Goal: Navigation & Orientation: Find specific page/section

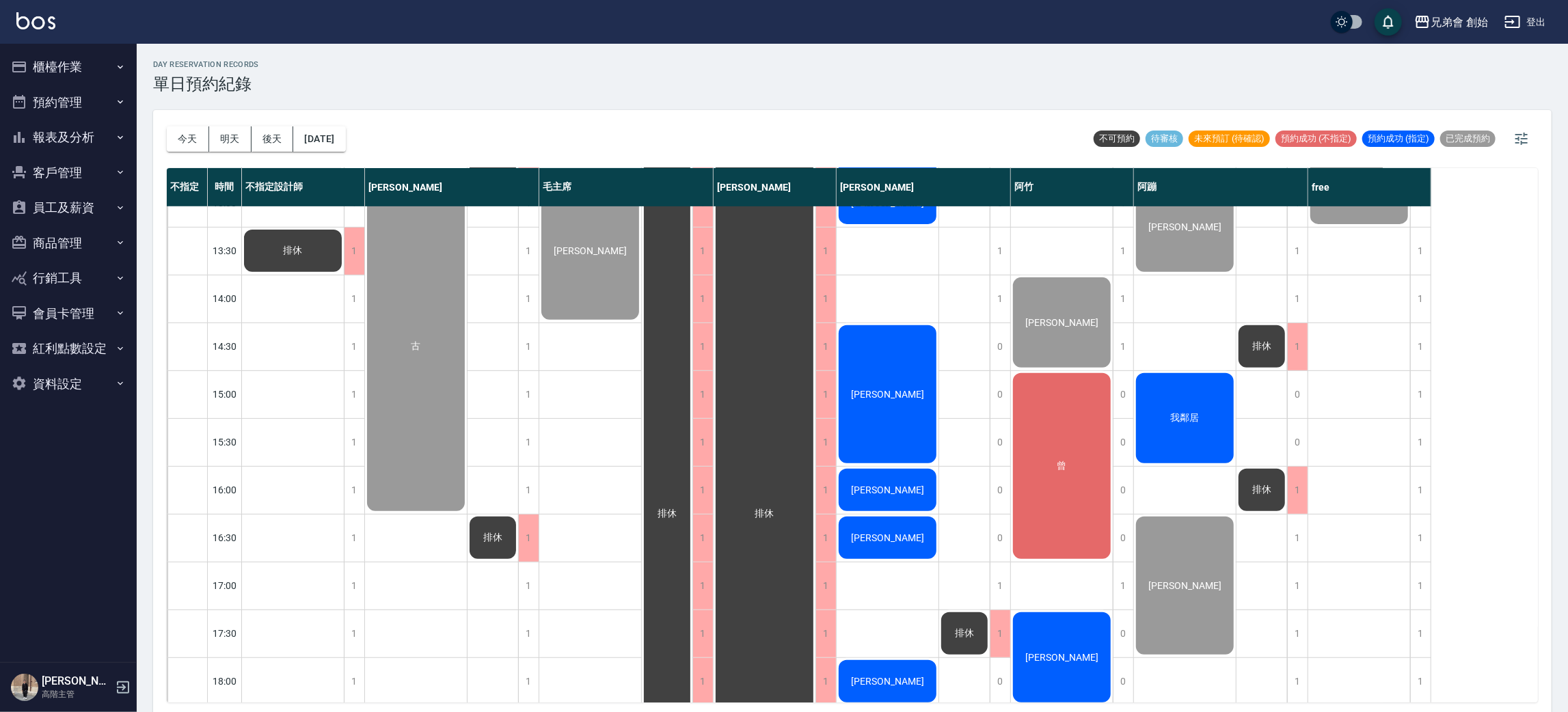
scroll to position [512, 0]
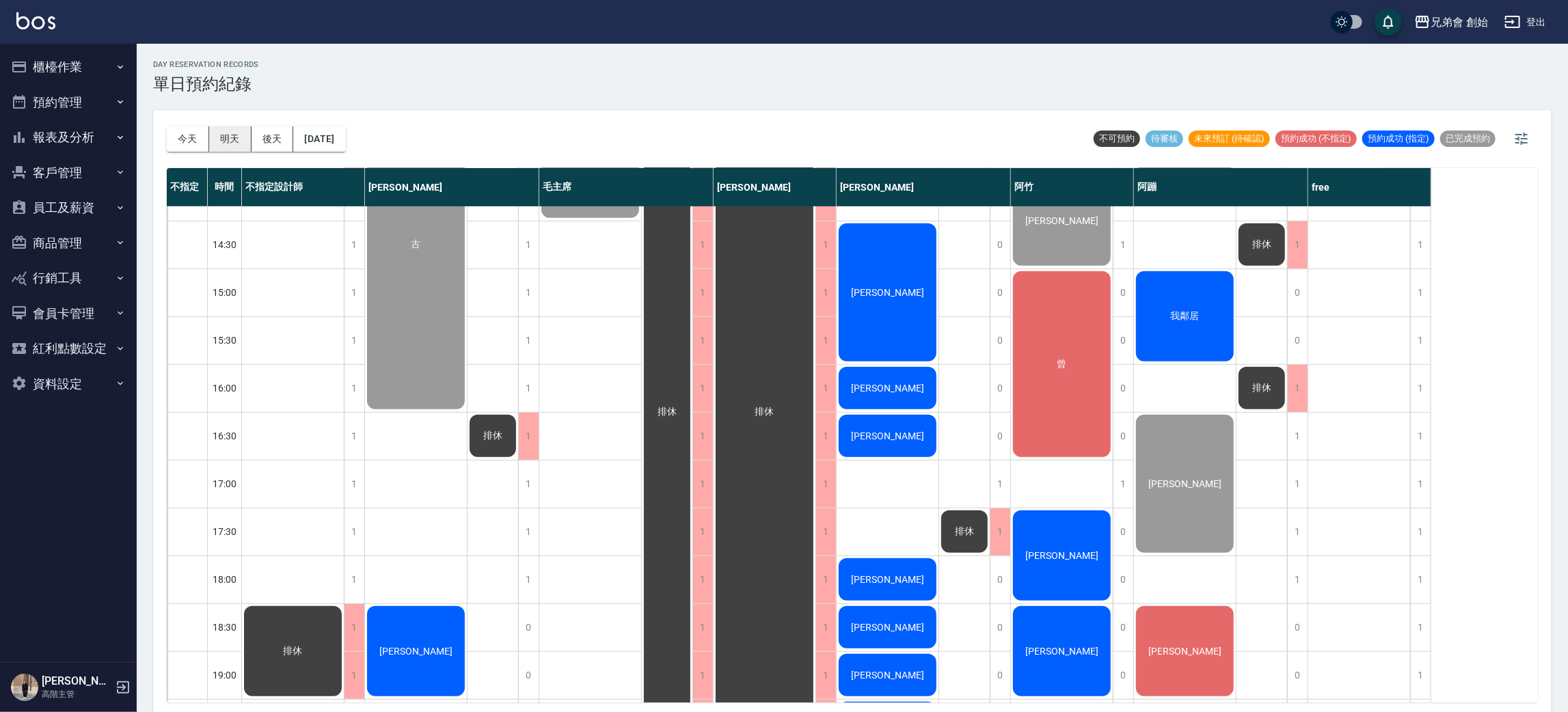
click at [225, 145] on button "明天" at bounding box center [230, 139] width 42 height 26
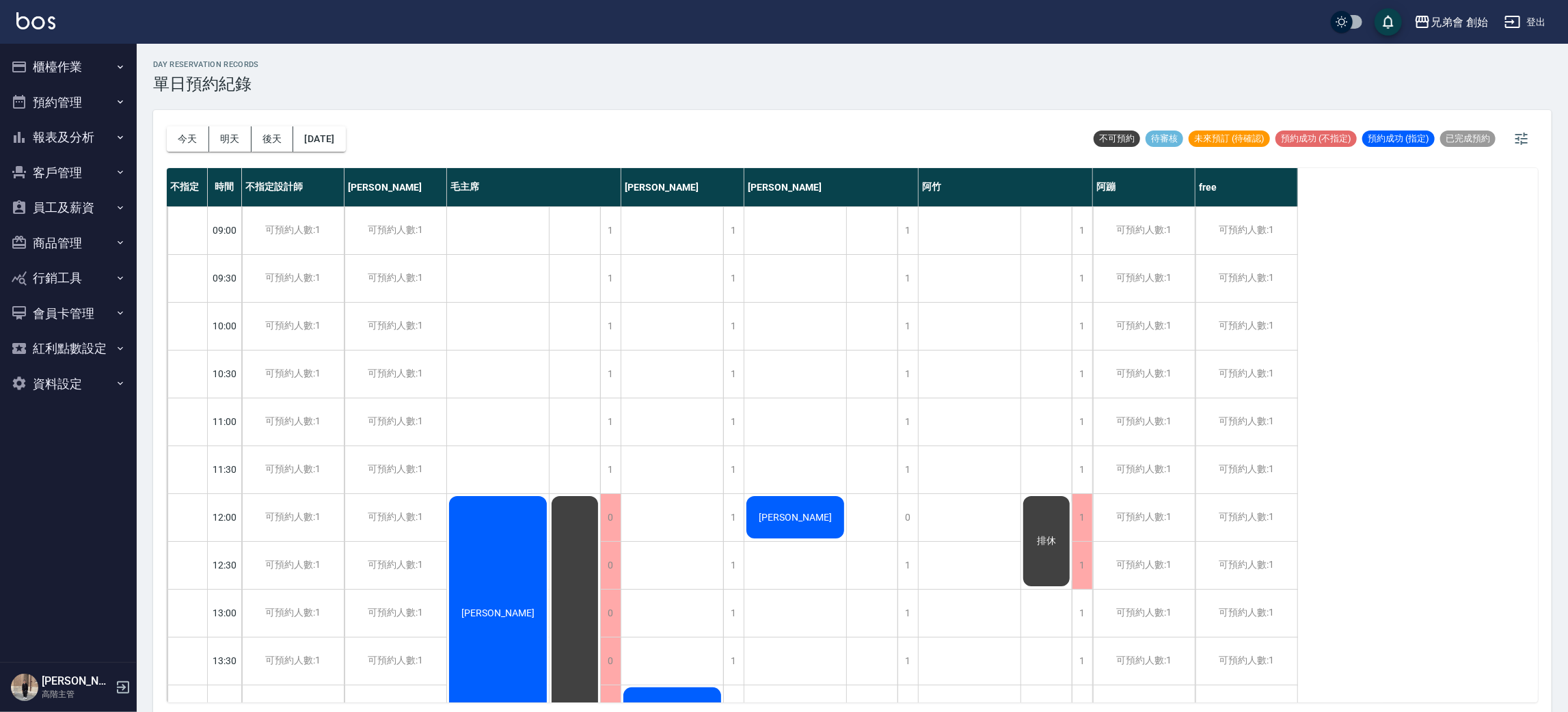
scroll to position [512, 0]
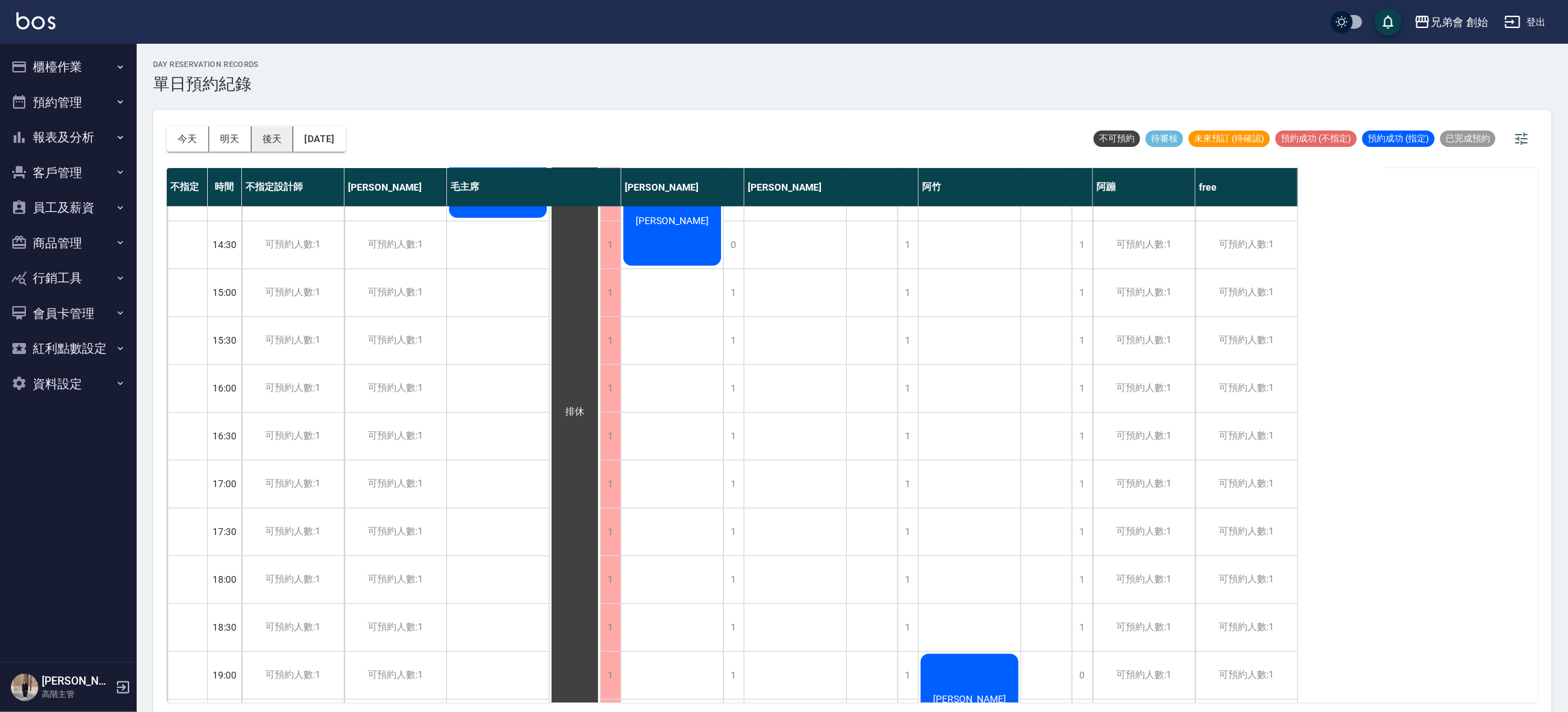
click at [256, 129] on button "後天" at bounding box center [273, 139] width 42 height 26
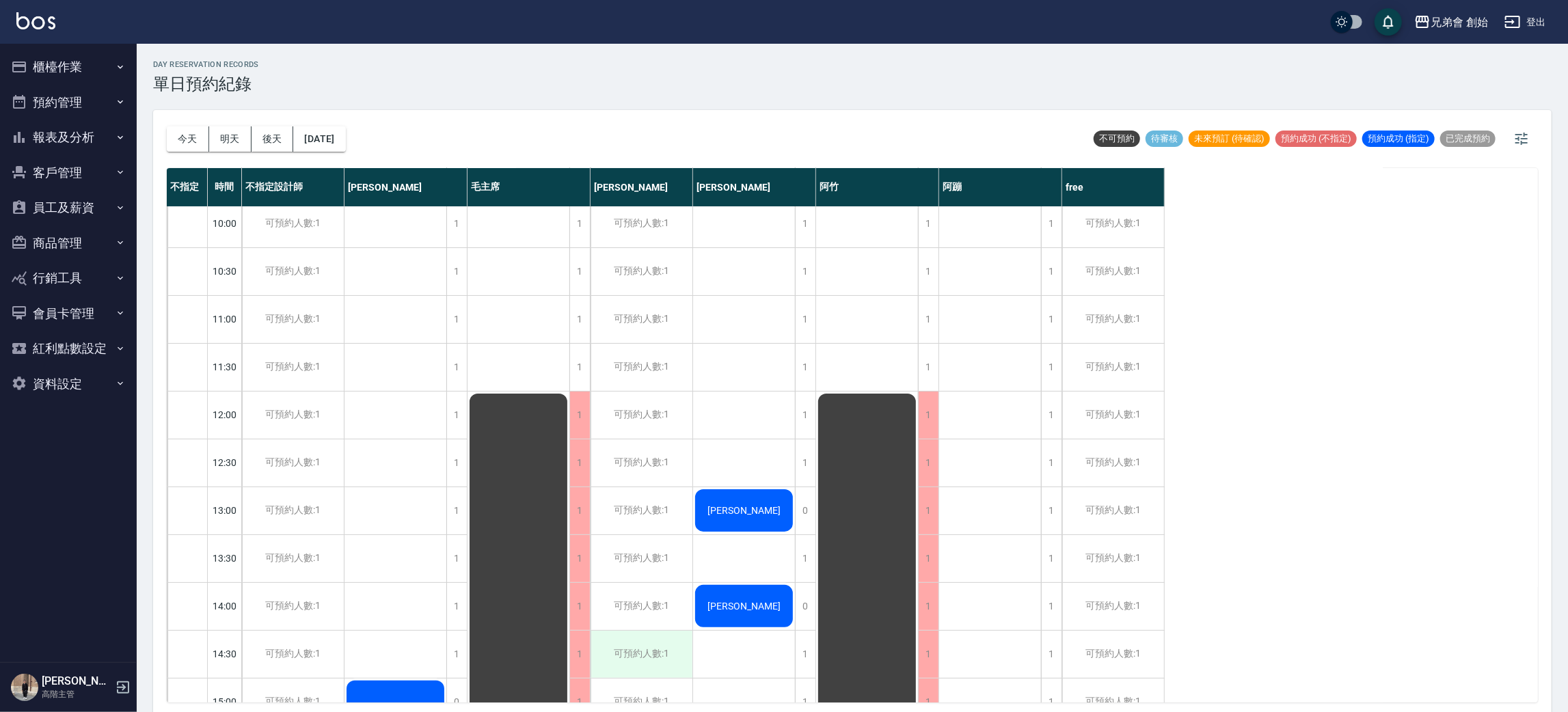
scroll to position [614, 0]
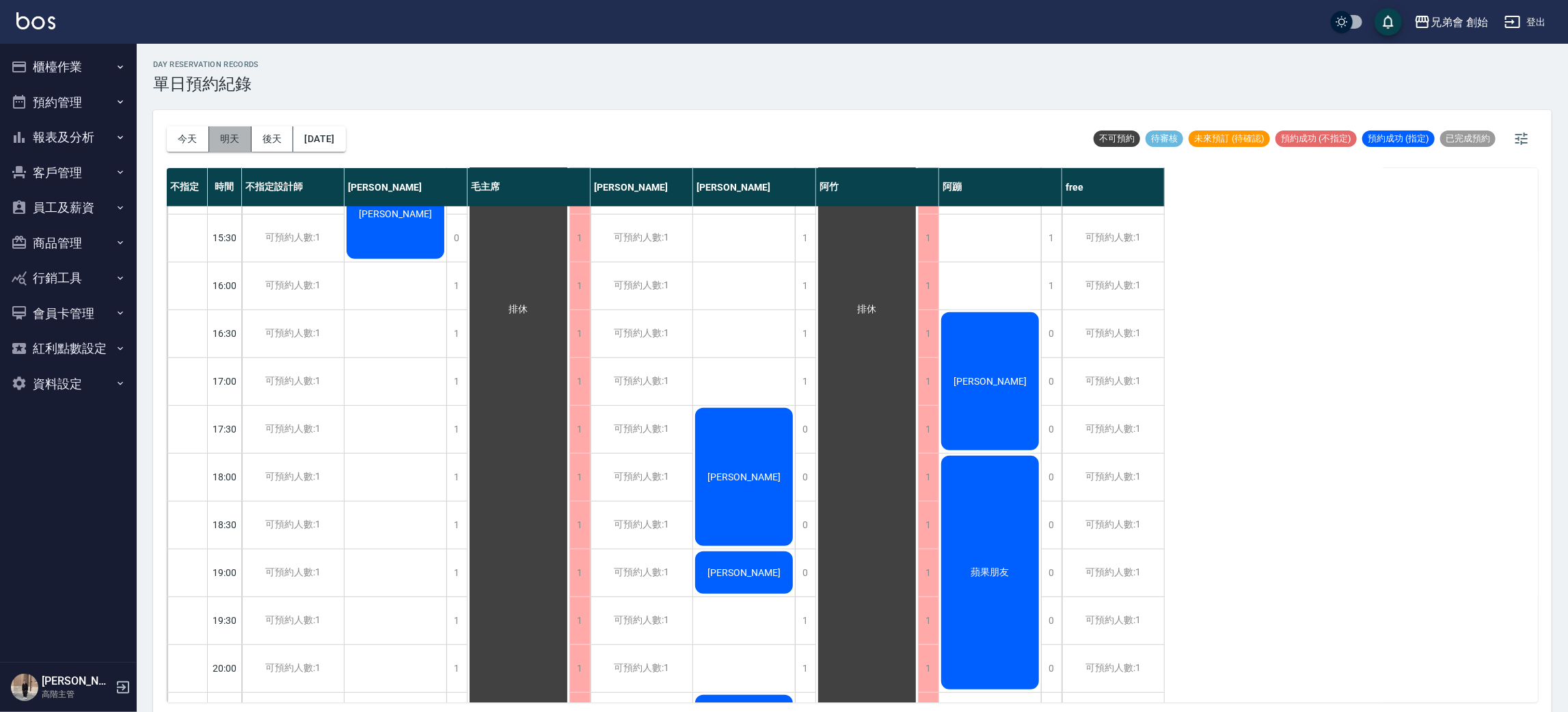
click at [237, 139] on button "明天" at bounding box center [230, 139] width 42 height 26
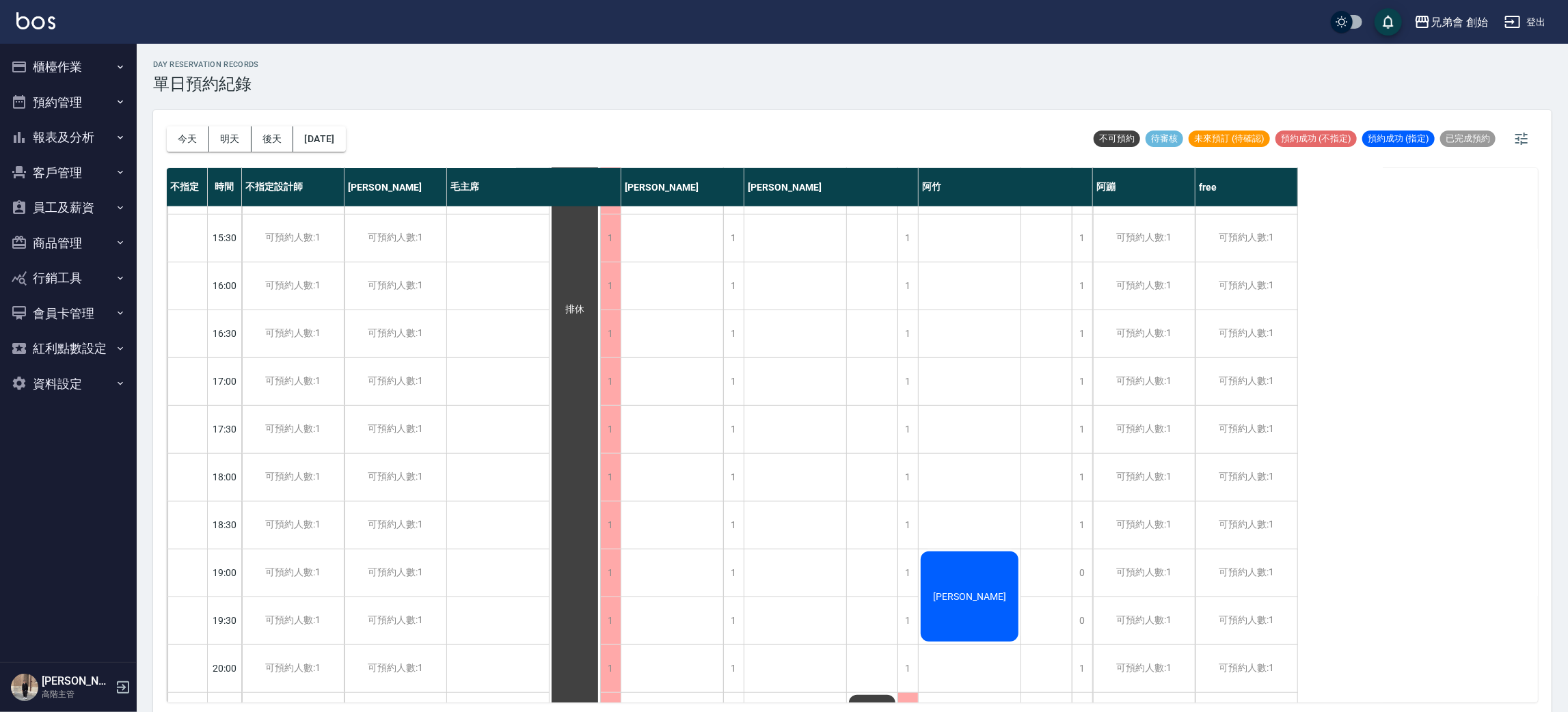
click at [121, 72] on button "櫃檯作業" at bounding box center [68, 66] width 126 height 35
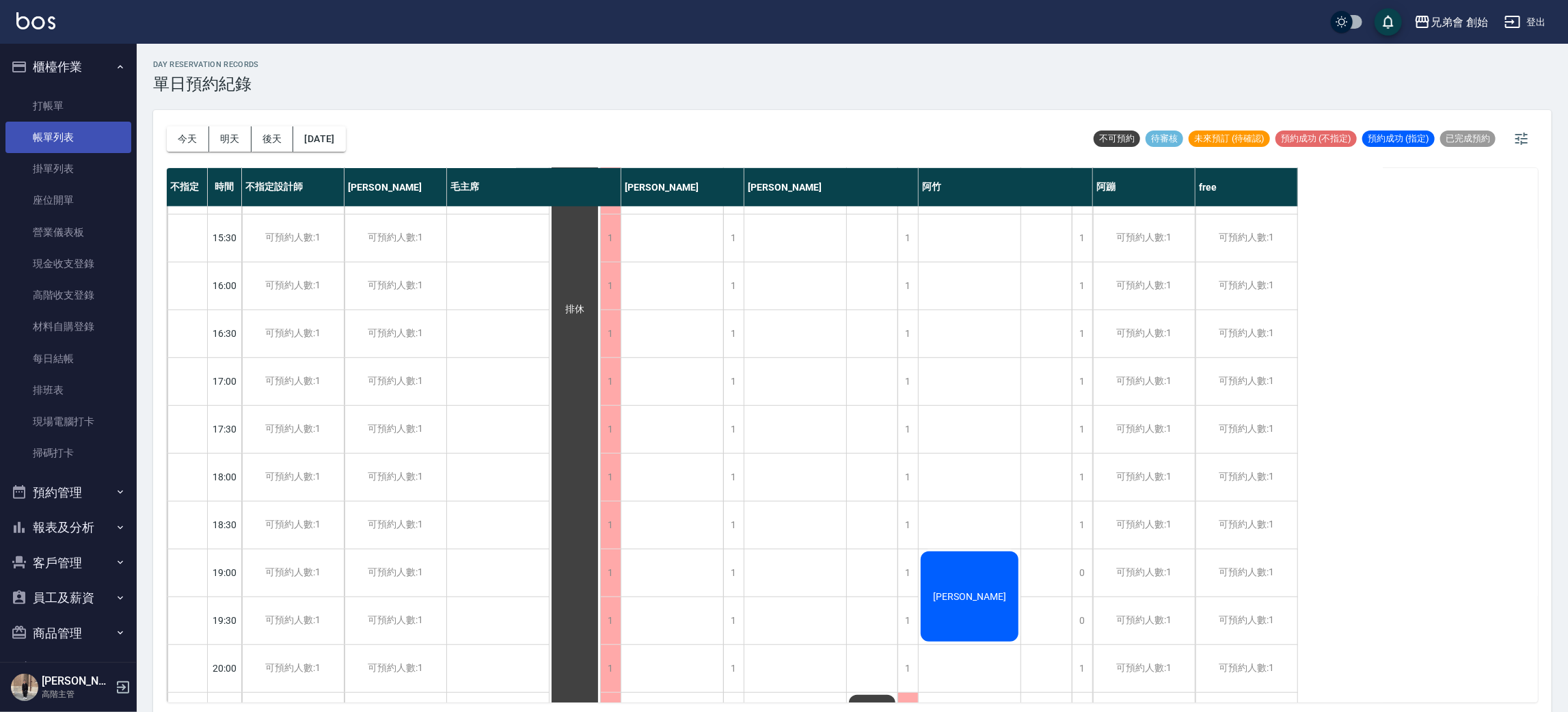
click at [103, 143] on link "帳單列表" at bounding box center [68, 137] width 126 height 32
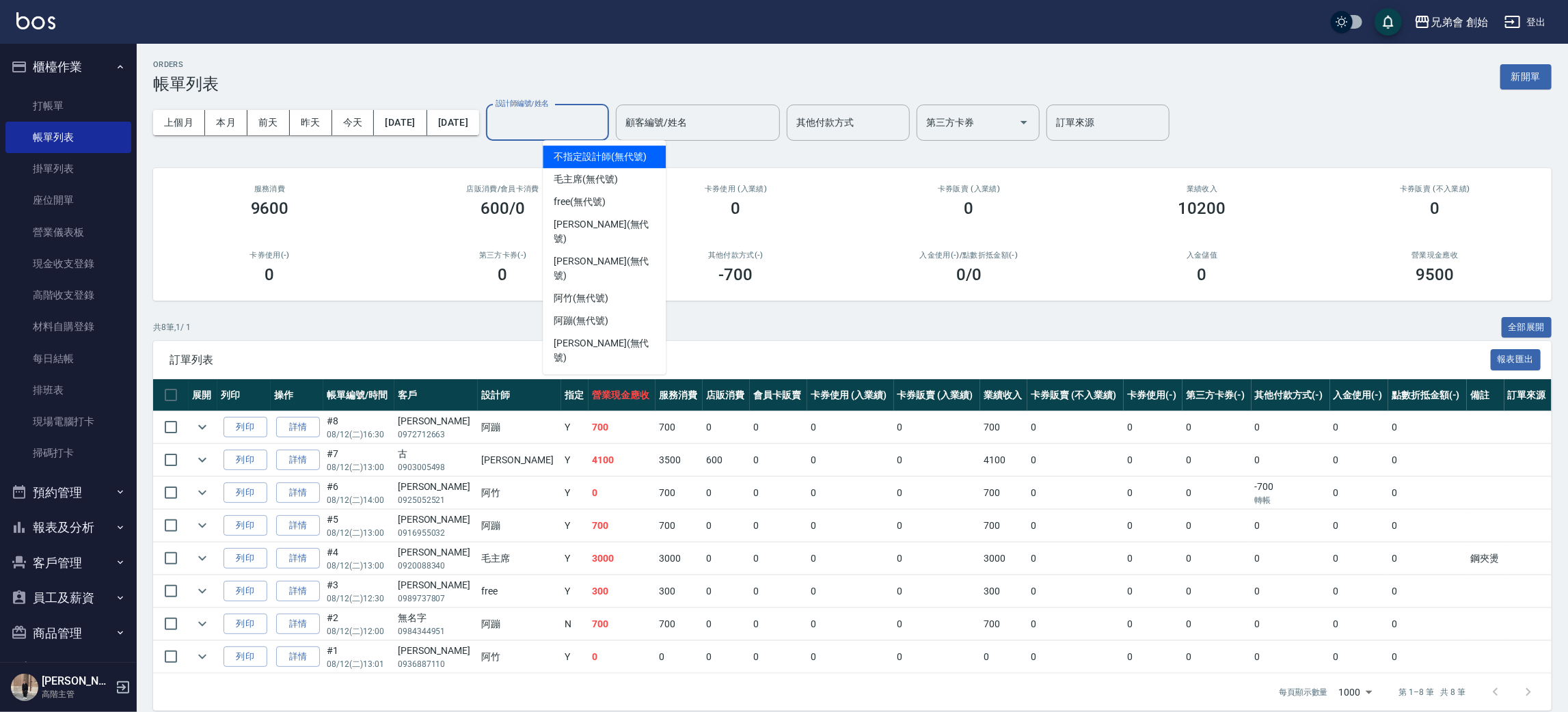
click at [603, 111] on input "設計師編號/姓名" at bounding box center [547, 123] width 111 height 24
click at [613, 194] on div "free (無代號)" at bounding box center [604, 202] width 123 height 23
type input "free(無代號)"
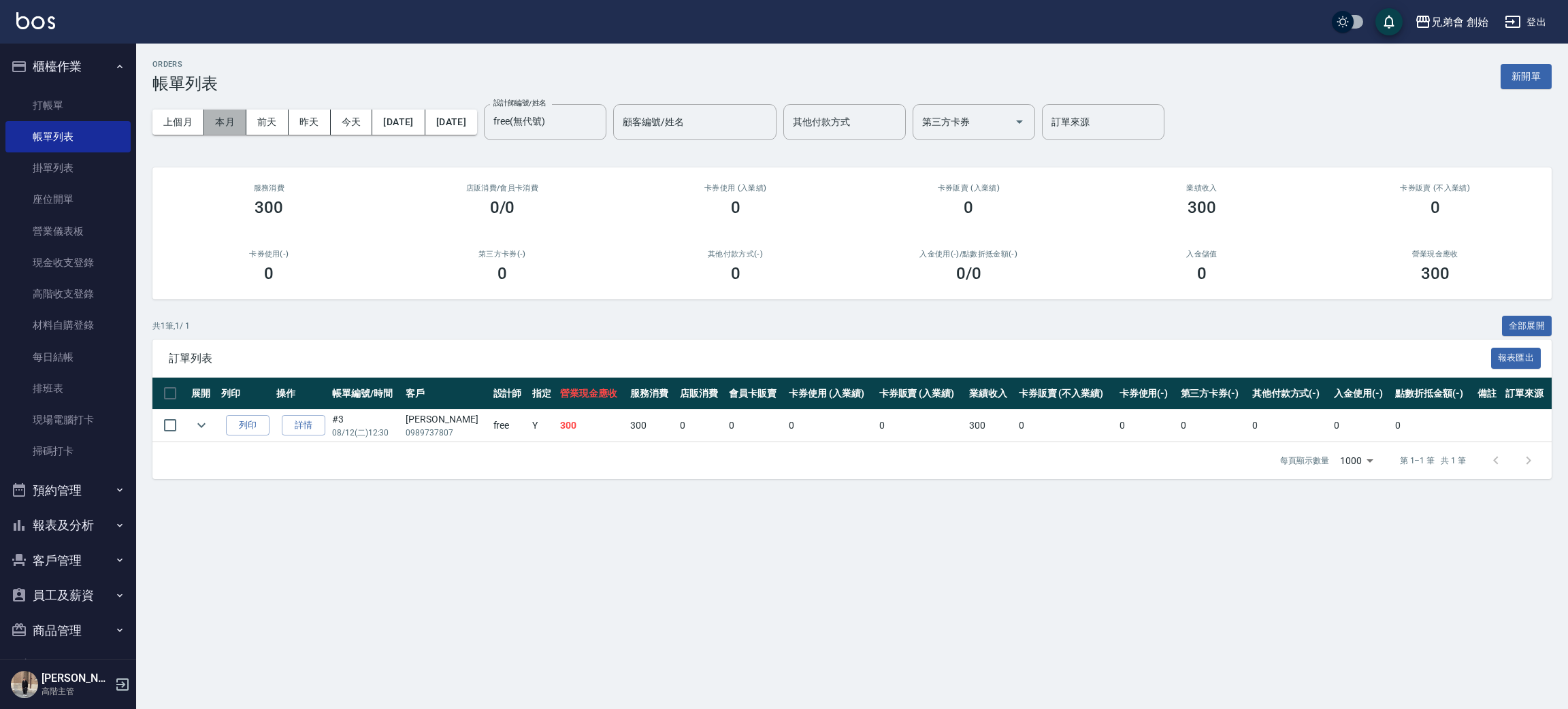
click at [218, 122] on button "本月" at bounding box center [225, 122] width 42 height 26
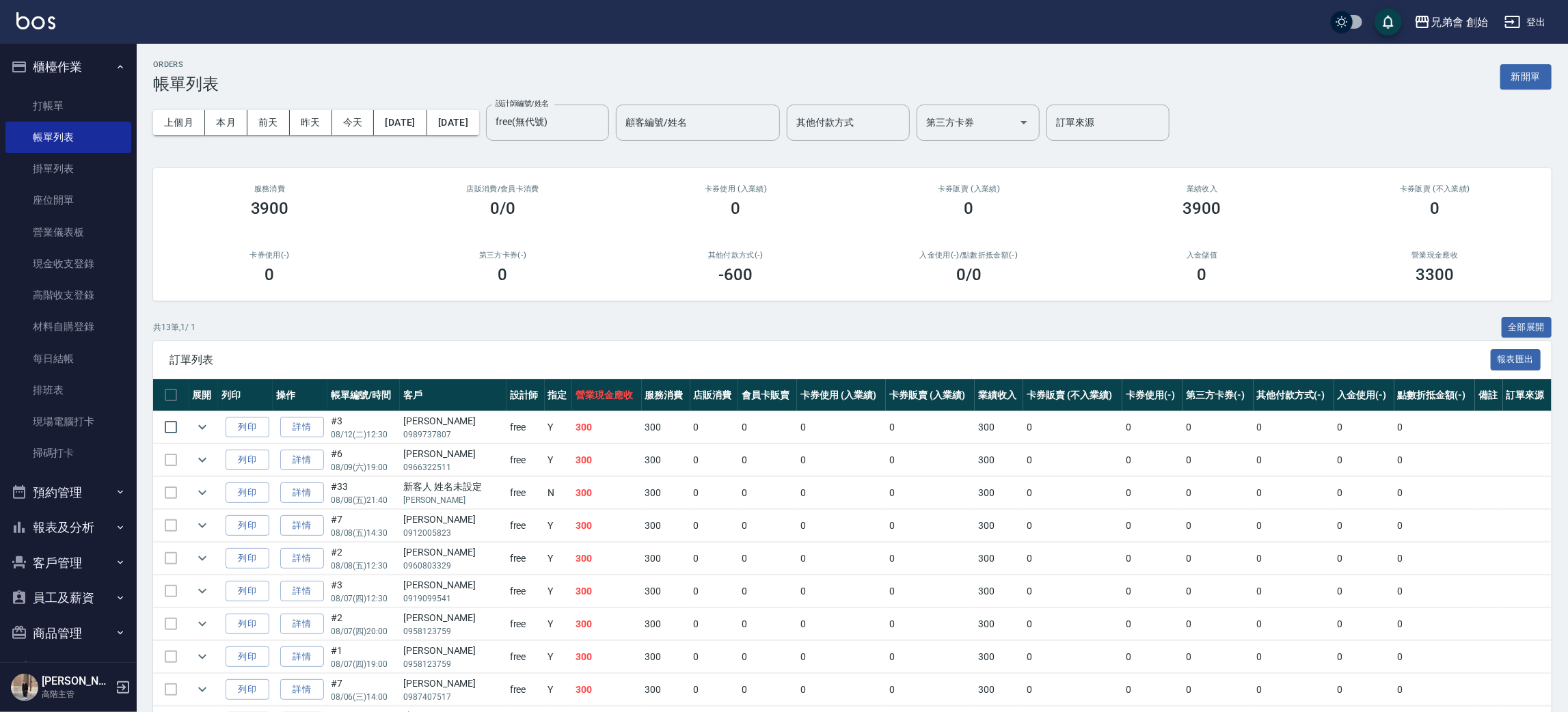
scroll to position [182, 0]
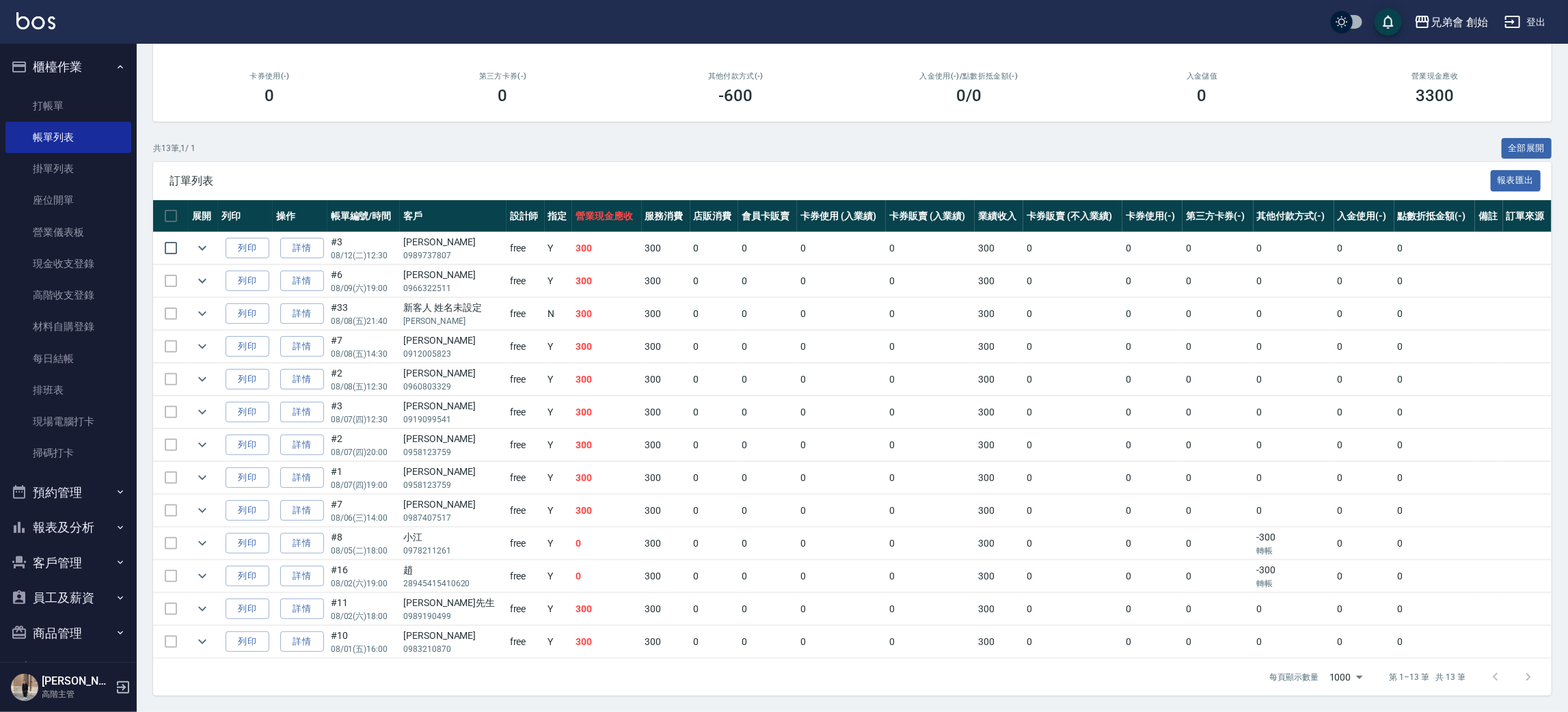
click at [102, 492] on button "預約管理" at bounding box center [68, 492] width 126 height 35
click at [106, 559] on link "單日預約紀錄" at bounding box center [68, 562] width 126 height 32
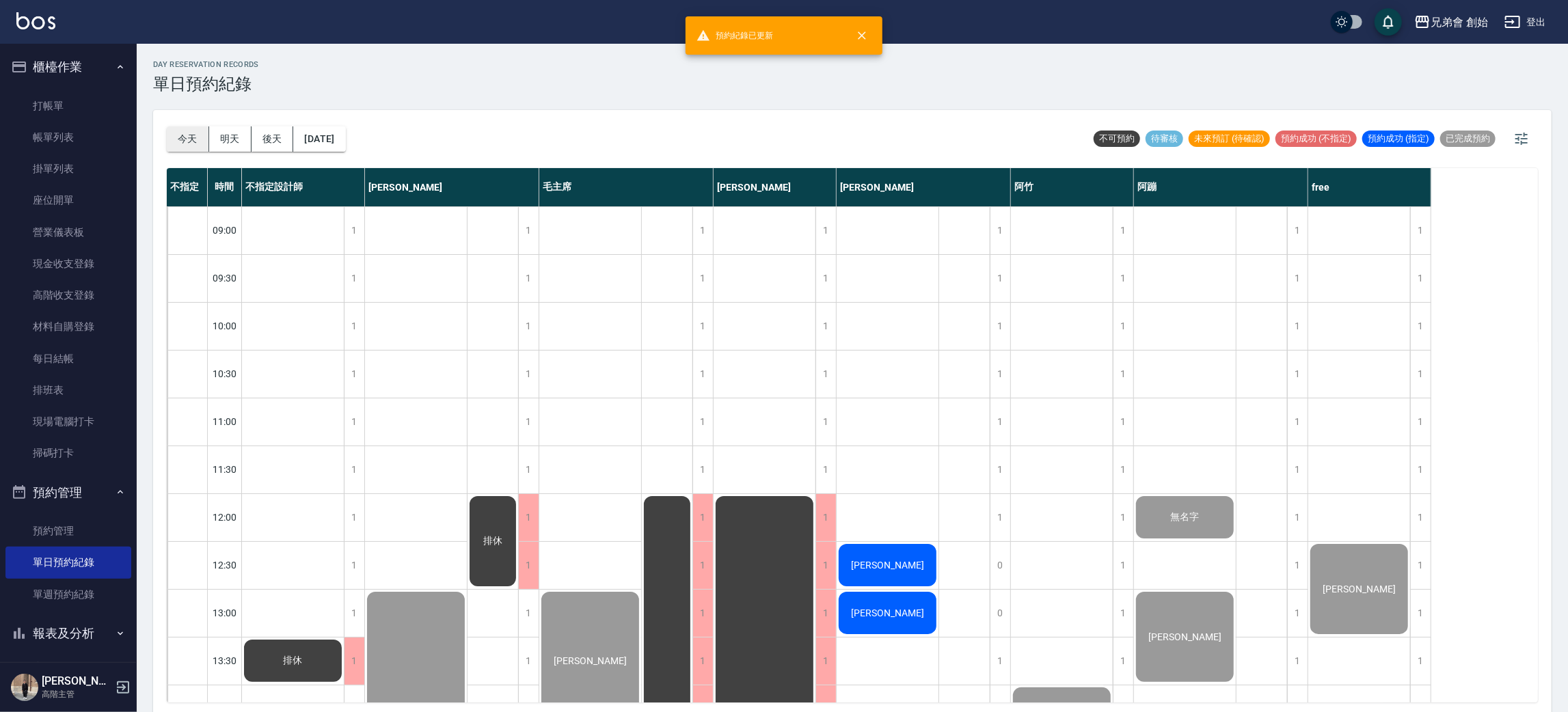
click at [179, 138] on button "今天" at bounding box center [188, 139] width 42 height 26
